Goal: Check status: Check status

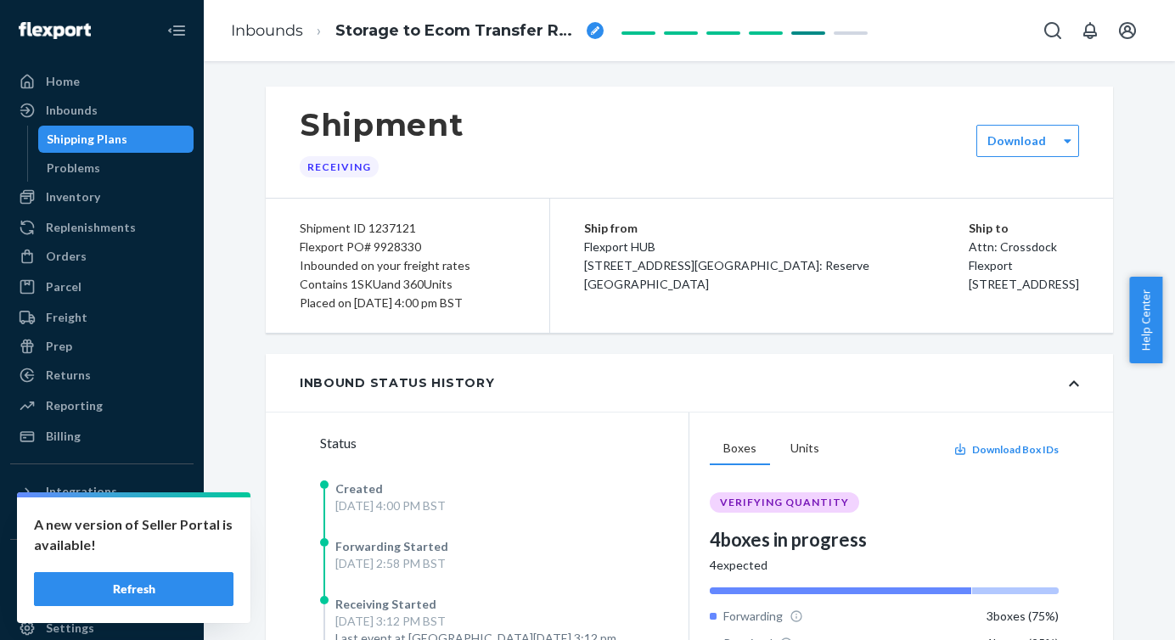
scroll to position [48, 0]
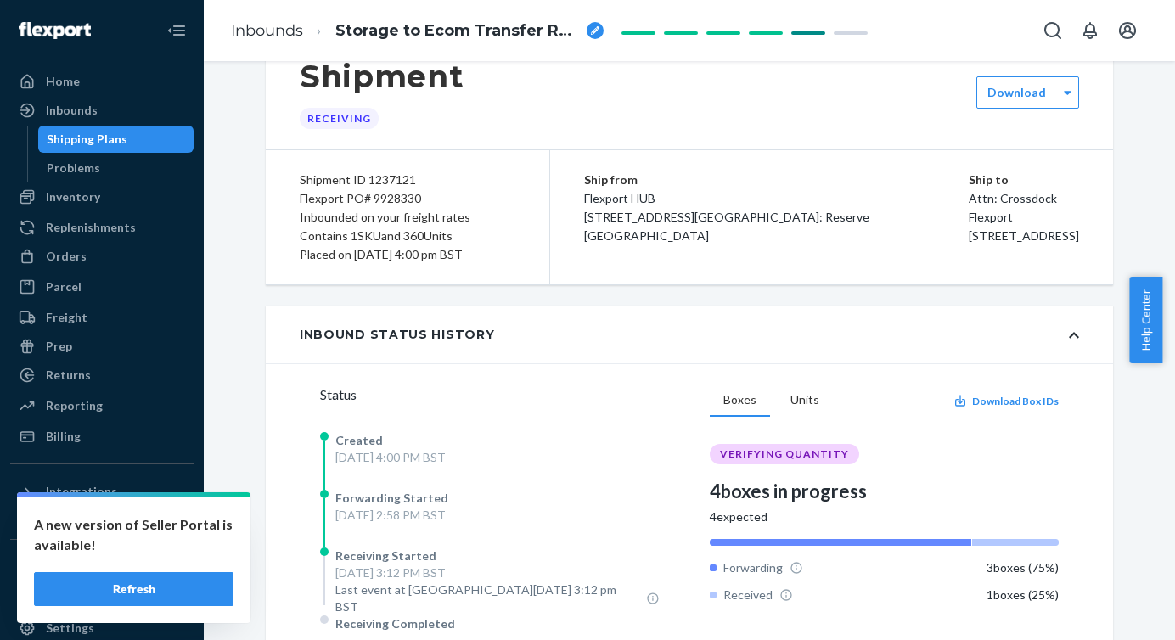
click at [133, 586] on button "Refresh" at bounding box center [134, 589] width 200 height 34
